Goal: Task Accomplishment & Management: Manage account settings

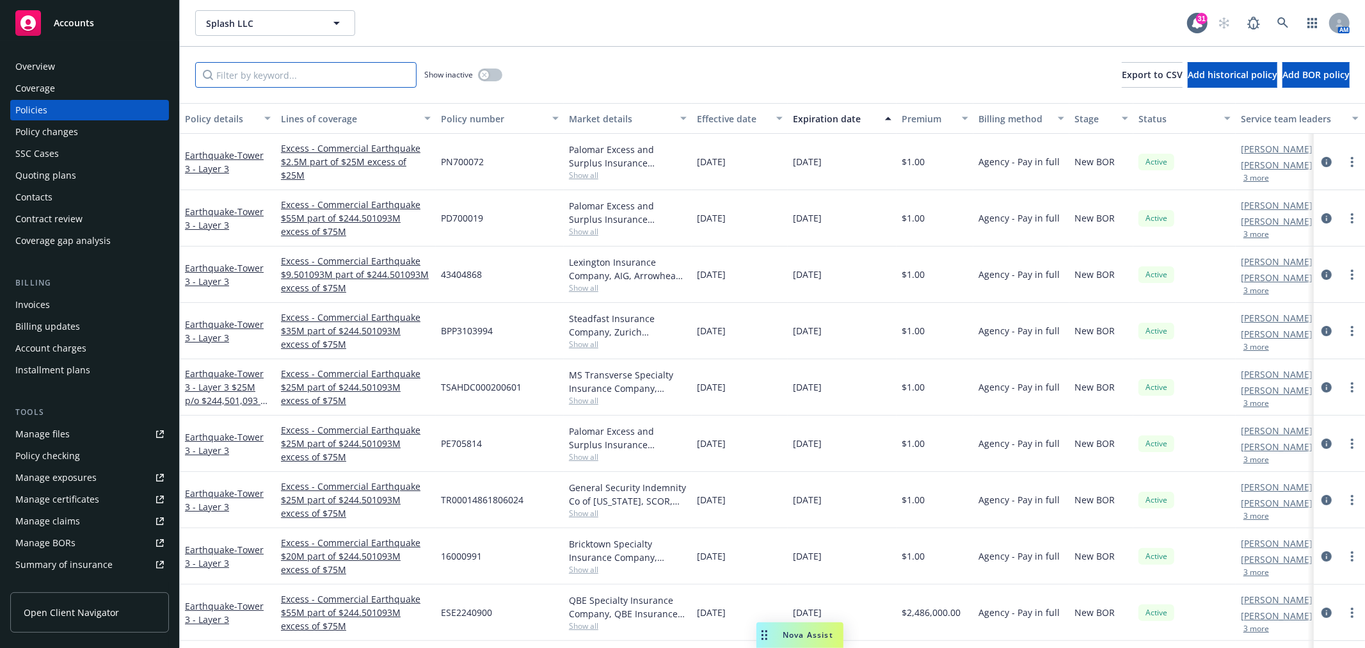
click at [330, 82] on input "Filter by keyword..." at bounding box center [305, 75] width 221 height 26
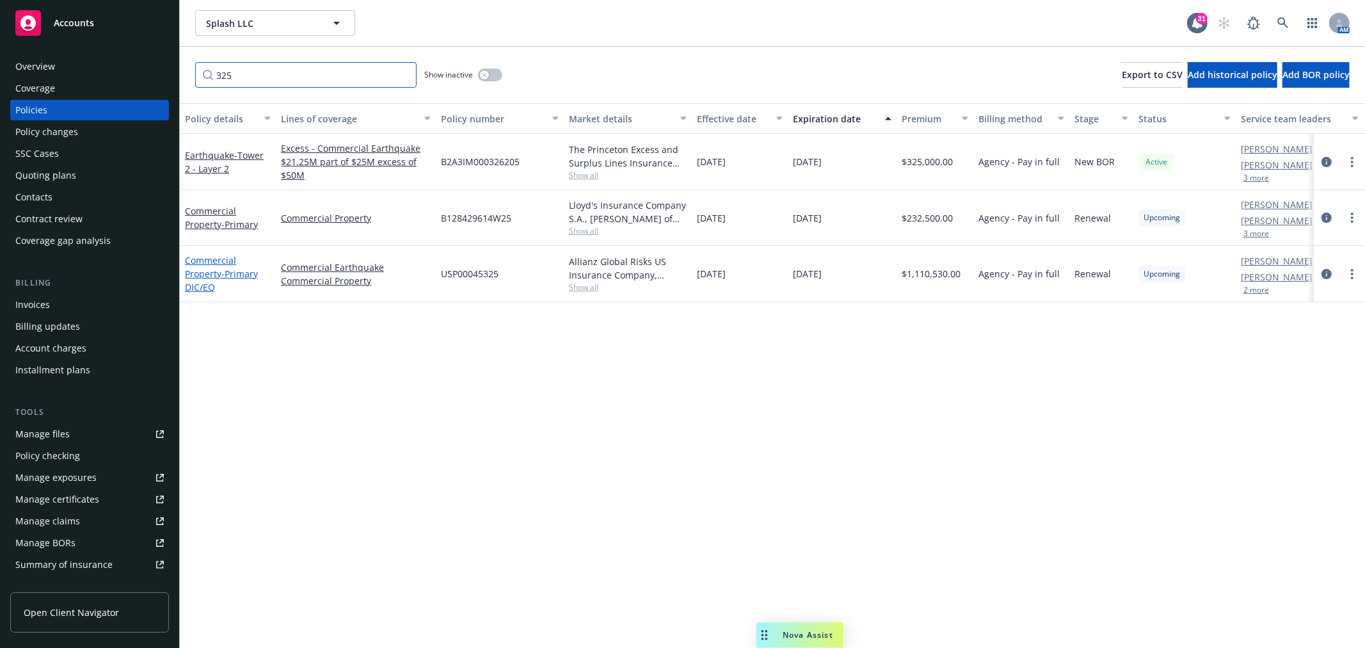
type input "325"
click at [222, 275] on span "- Primary DIC/EQ" at bounding box center [221, 280] width 73 height 26
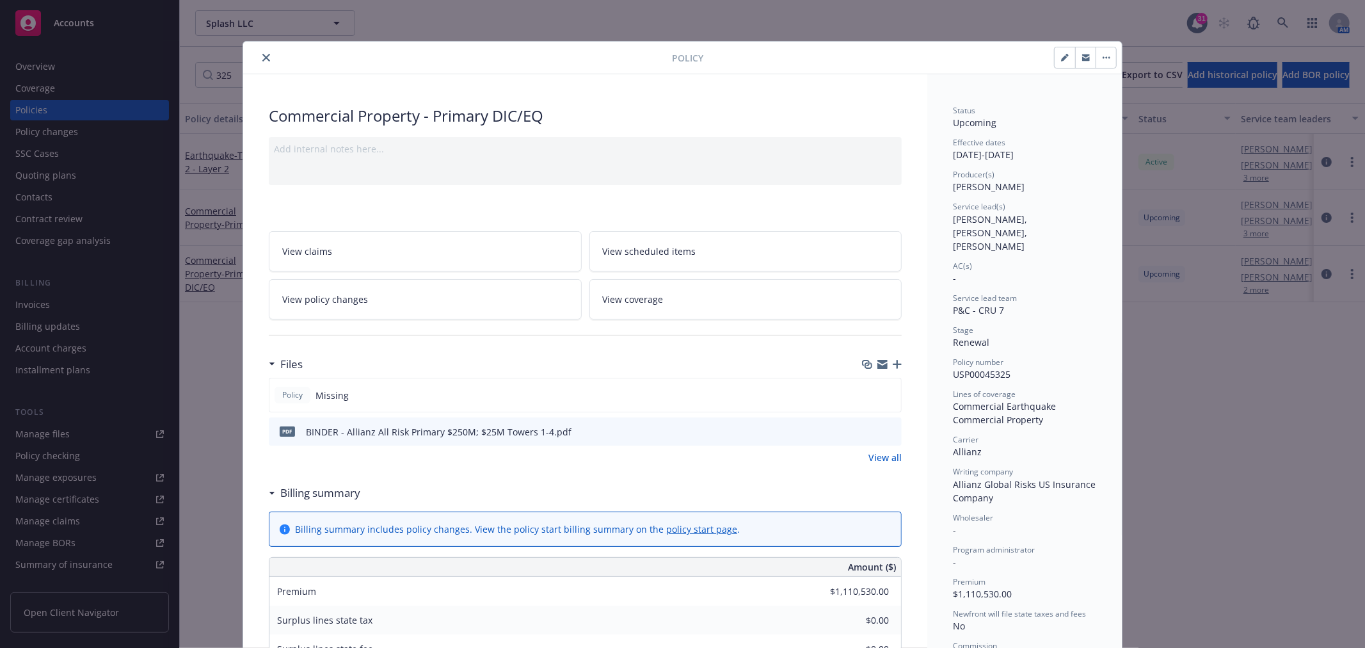
click at [422, 291] on link "View policy changes" at bounding box center [425, 299] width 313 height 40
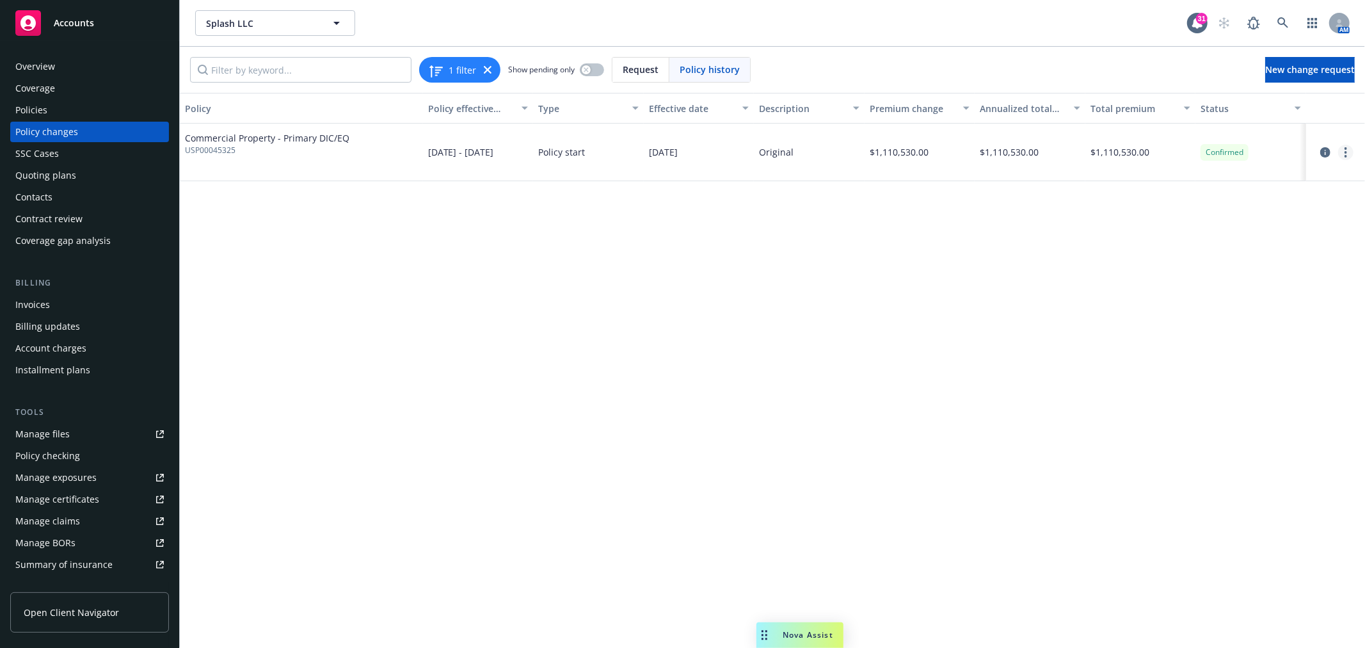
click at [1351, 154] on link "more" at bounding box center [1345, 152] width 15 height 15
click at [1199, 259] on link "Edit billing info" at bounding box center [1242, 256] width 219 height 26
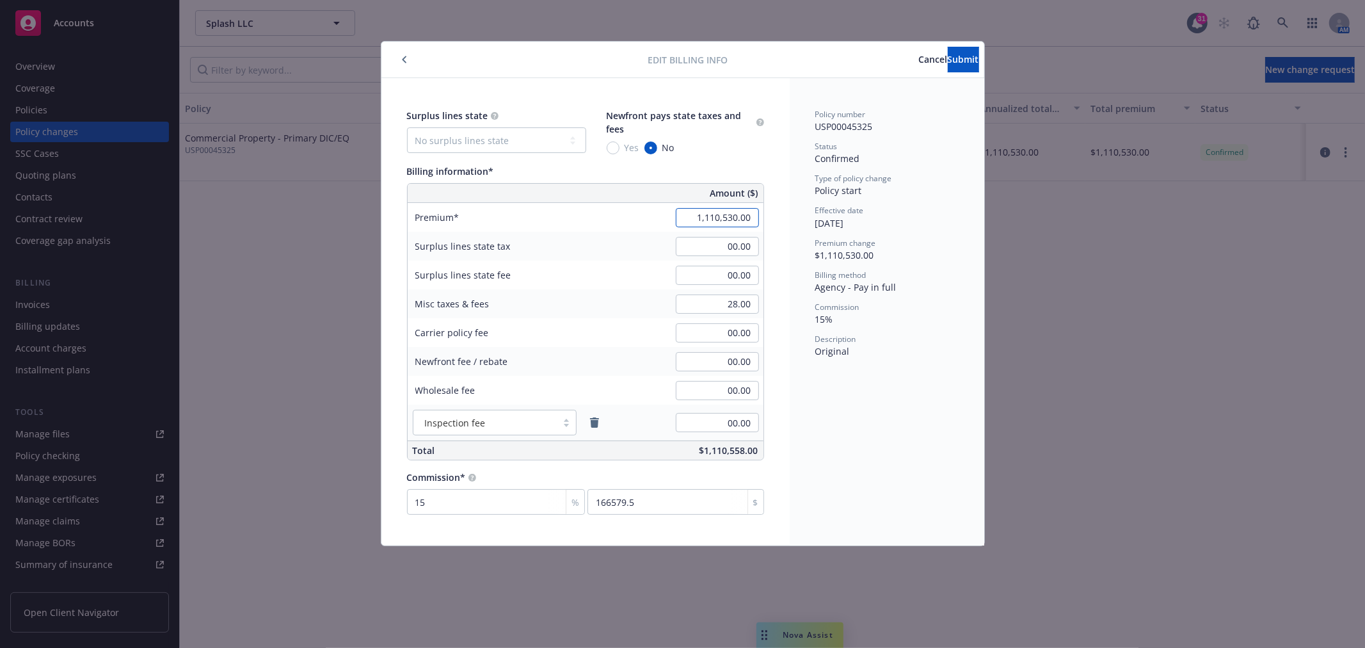
click at [693, 218] on input "1,110,530.00" at bounding box center [717, 217] width 83 height 19
type input "1,083,530.00"
type input "162529.5"
click at [609, 302] on div "Misc taxes & fees 28.00" at bounding box center [586, 303] width 356 height 29
click at [705, 306] on input "28.00" at bounding box center [717, 303] width 83 height 19
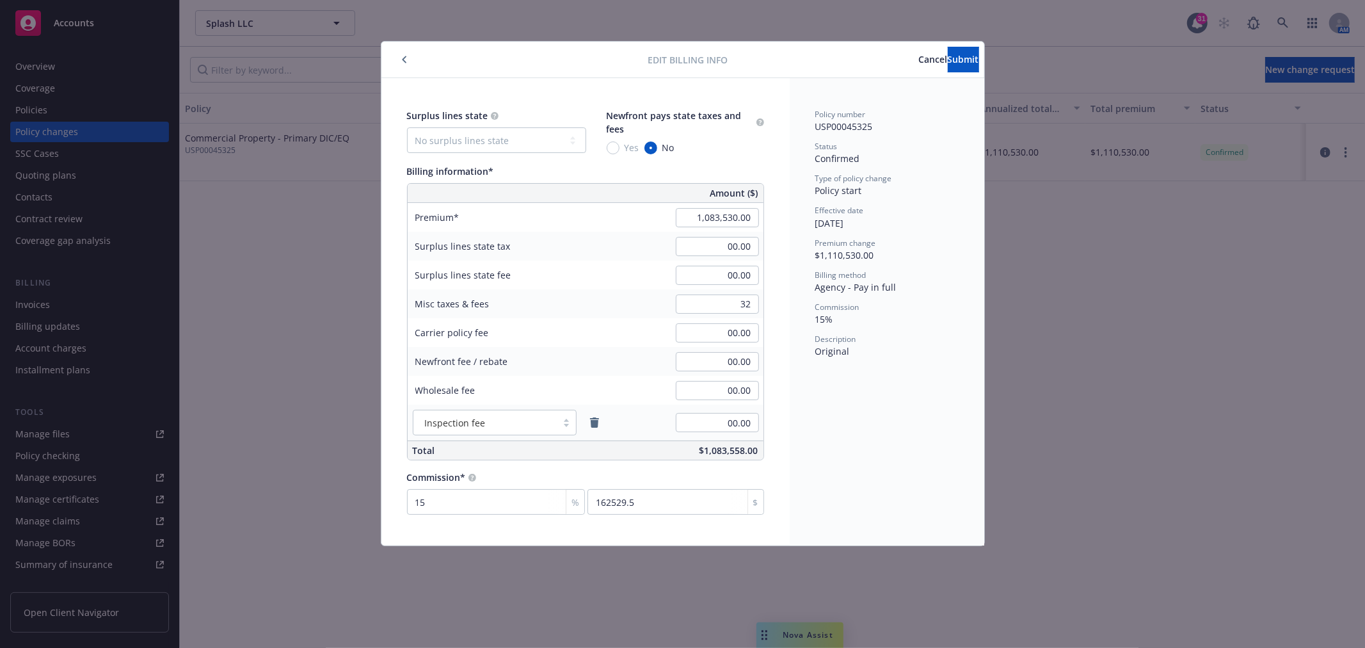
type input "32.00"
click at [644, 443] on div "$1,083,562.00" at bounding box center [671, 450] width 183 height 19
click at [950, 58] on span "Submit" at bounding box center [963, 59] width 31 height 12
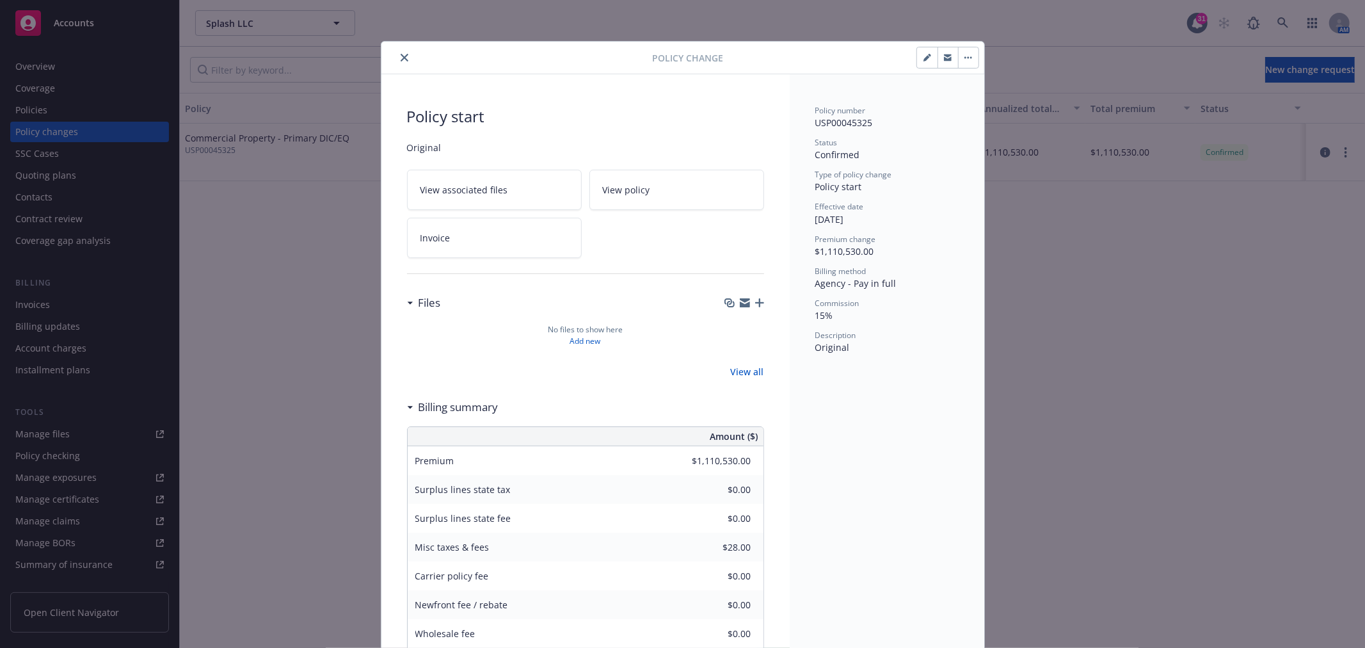
type input "$1,083,530.00"
type input "$32.00"
click at [401, 58] on icon "close" at bounding box center [405, 58] width 8 height 8
